Goal: Task Accomplishment & Management: Manage account settings

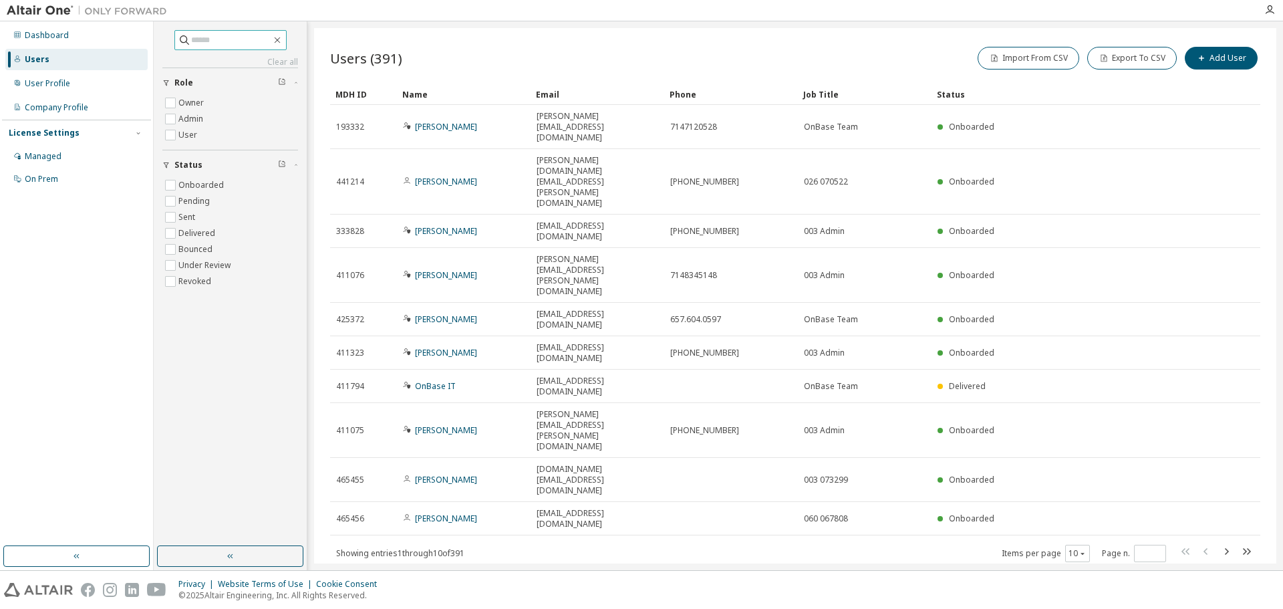
click at [225, 44] on input "text" at bounding box center [231, 39] width 80 height 13
type input "******"
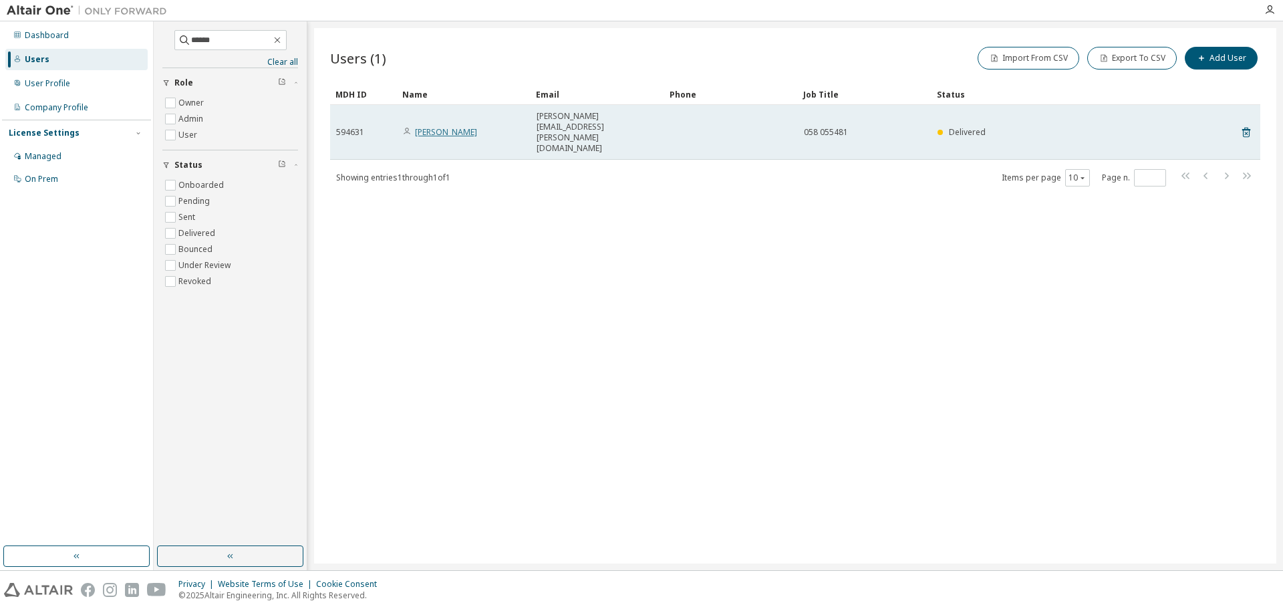
click at [463, 126] on link "Christine Reese" at bounding box center [446, 131] width 62 height 11
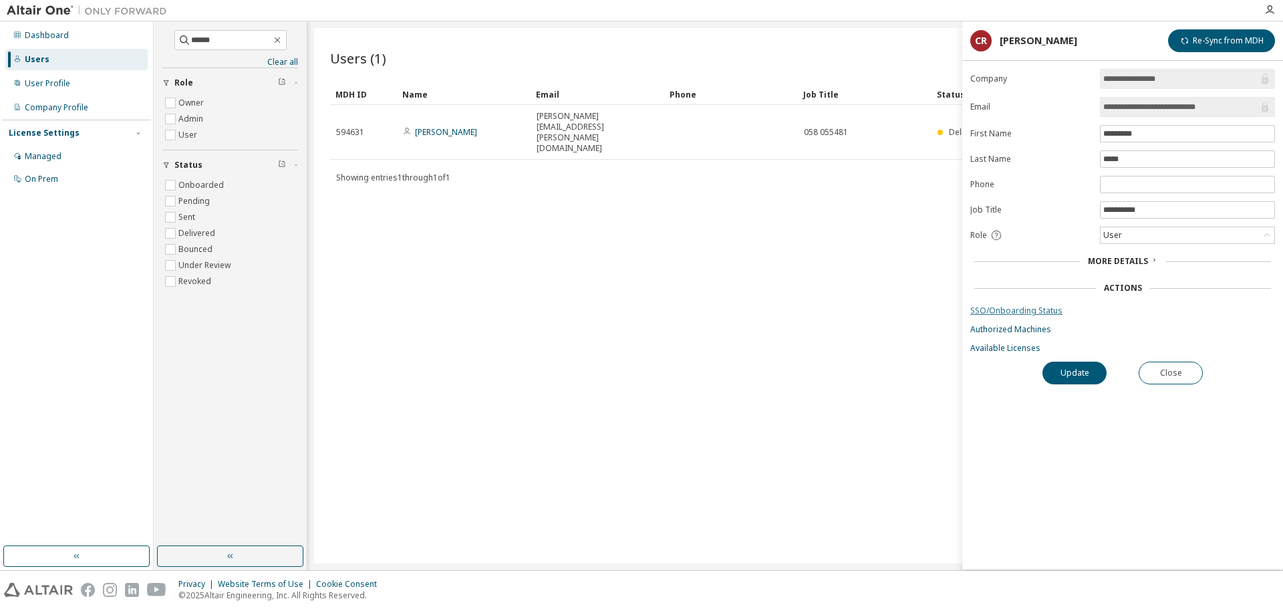
click at [1031, 312] on link "SSO/Onboarding Status" at bounding box center [1122, 310] width 305 height 11
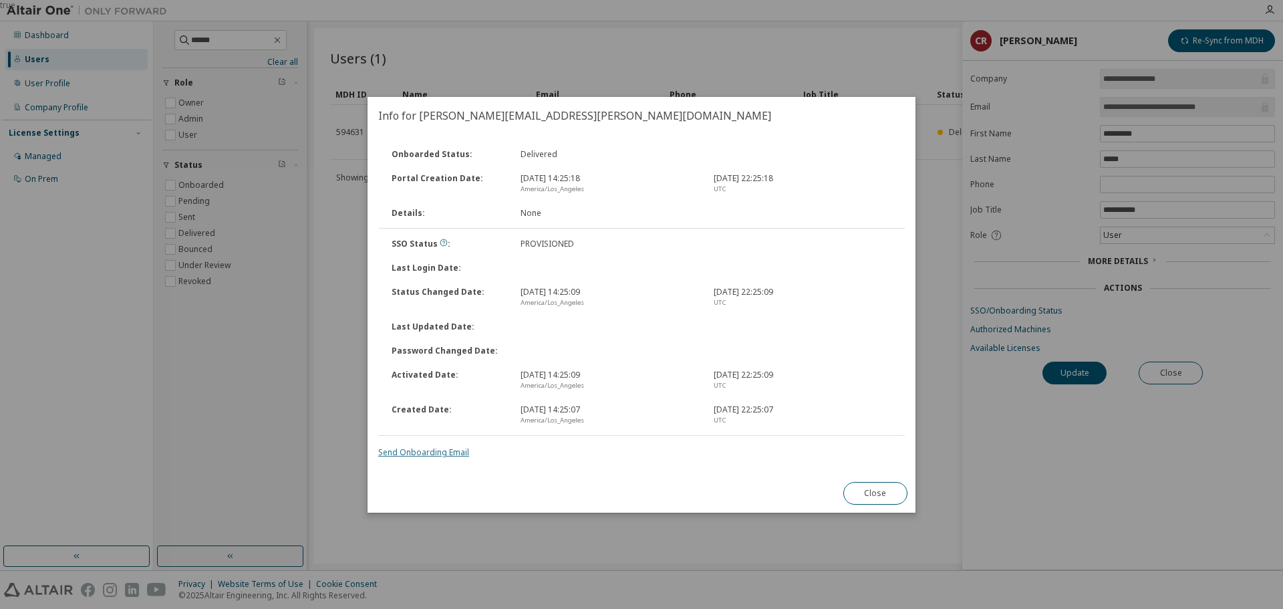
click at [446, 450] on link "Send Onboarding Email" at bounding box center [423, 451] width 91 height 11
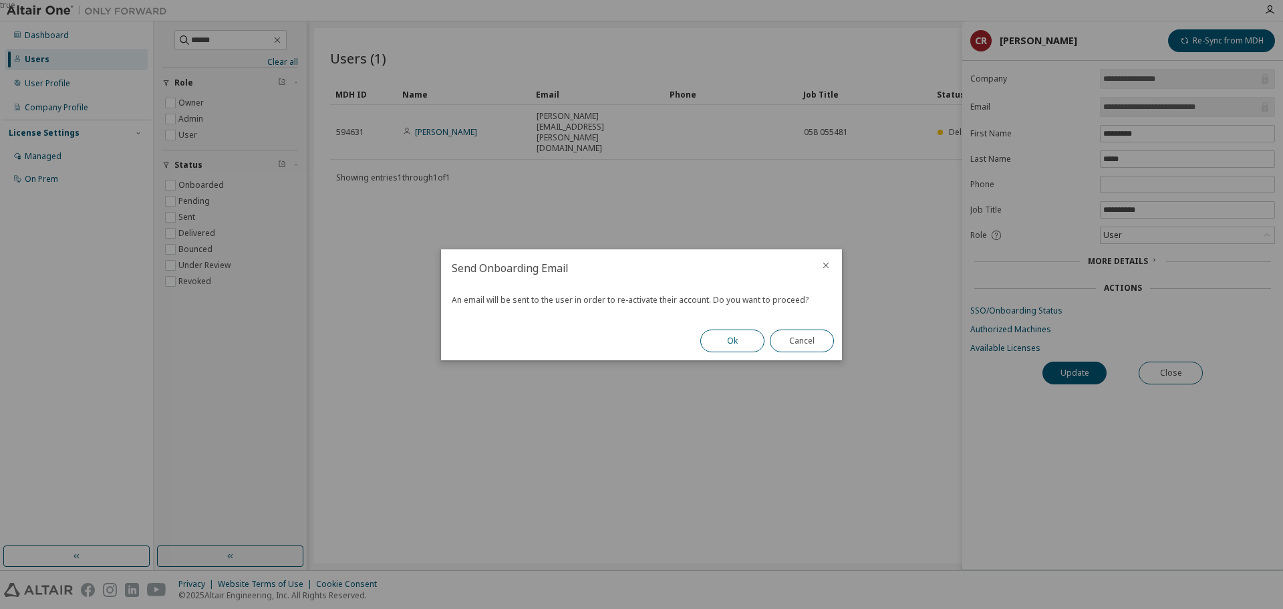
click at [732, 343] on button "Ok" at bounding box center [732, 340] width 64 height 23
click at [820, 350] on button "Close" at bounding box center [802, 340] width 64 height 23
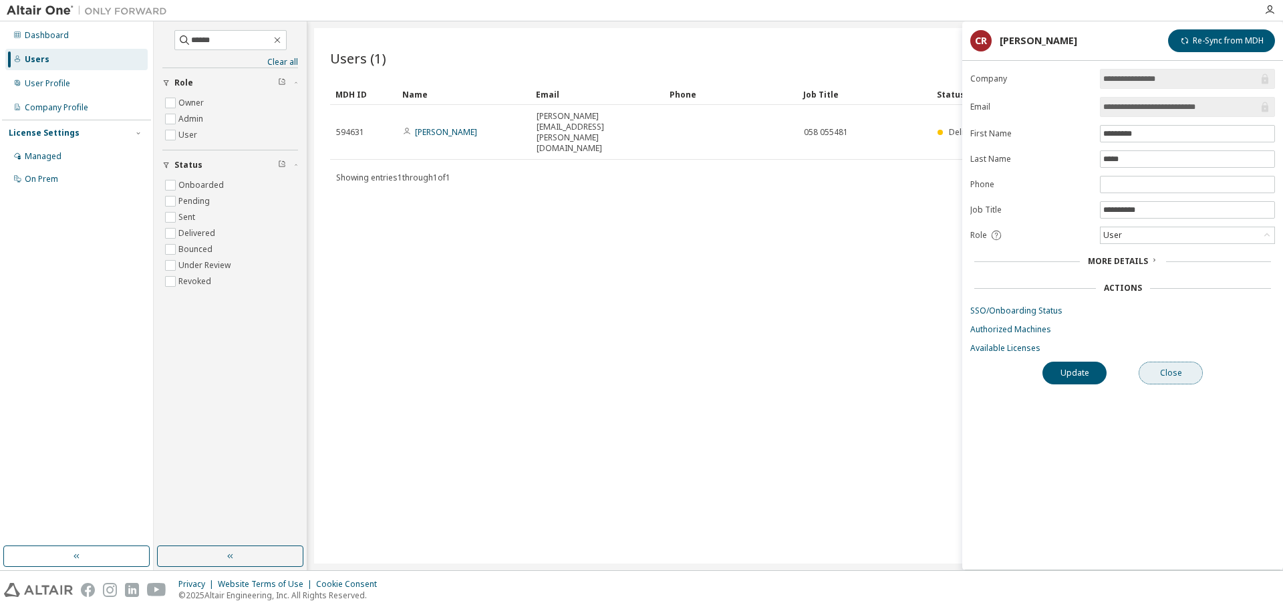
click at [1177, 374] on button "Close" at bounding box center [1170, 372] width 64 height 23
